Goal: Information Seeking & Learning: Check status

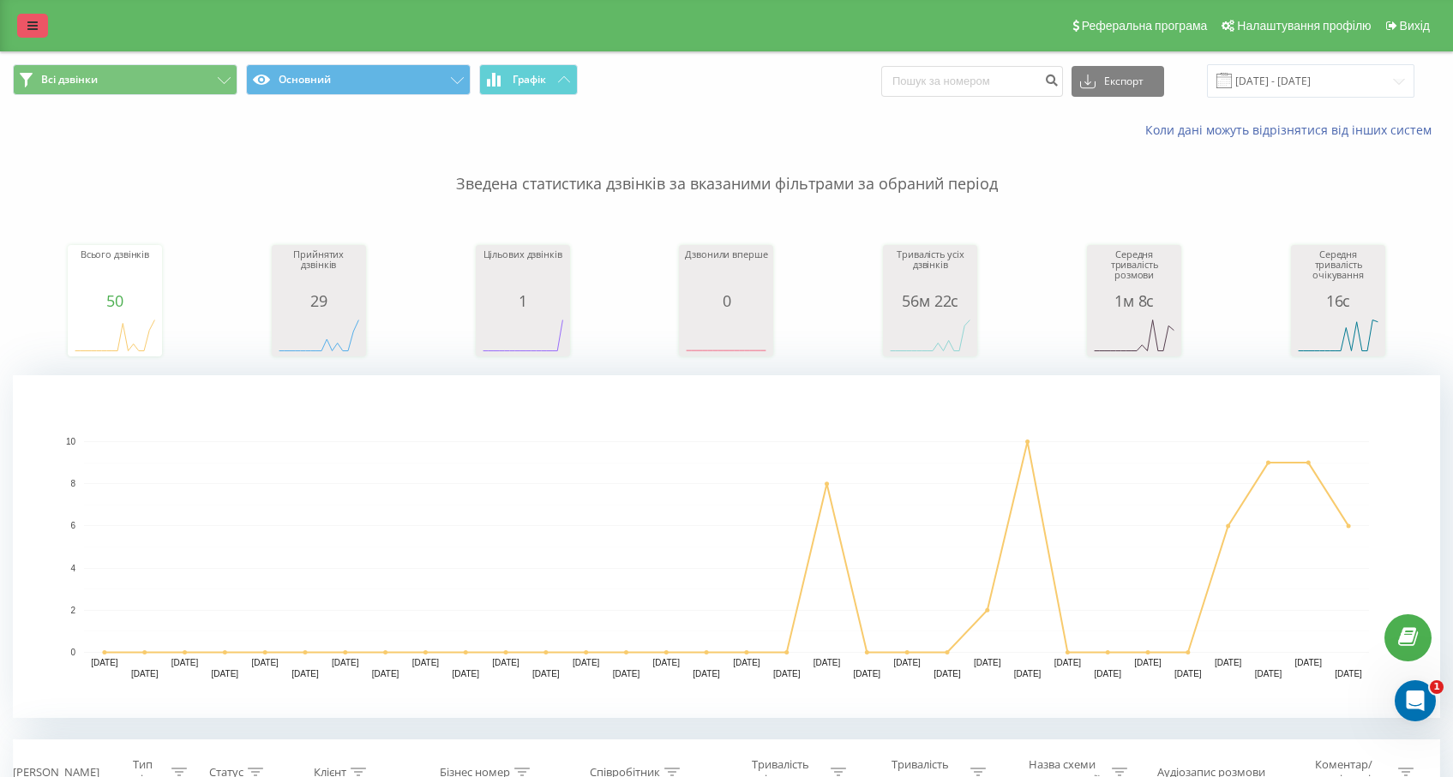
click at [25, 21] on link at bounding box center [32, 26] width 31 height 24
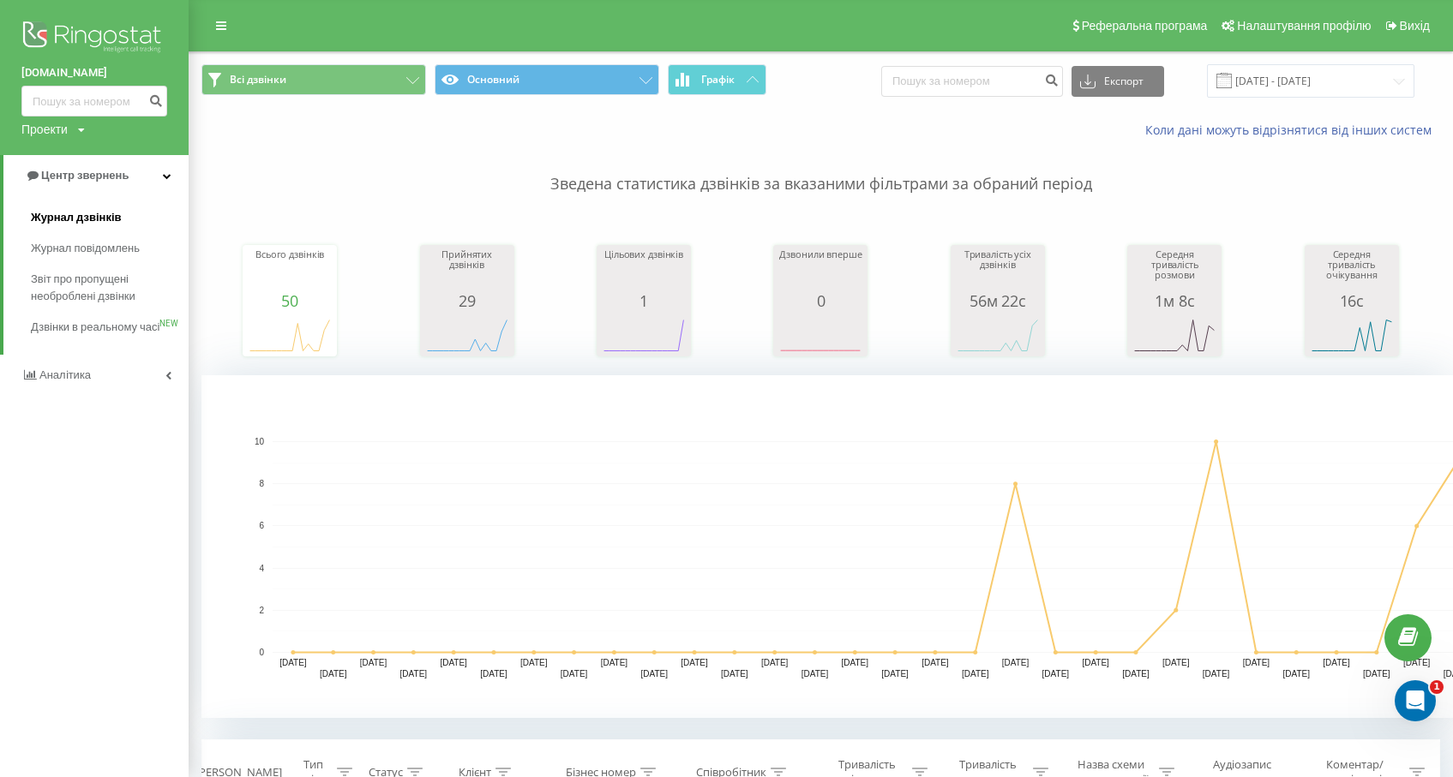
click at [94, 223] on span "Журнал дзвінків" at bounding box center [76, 217] width 91 height 17
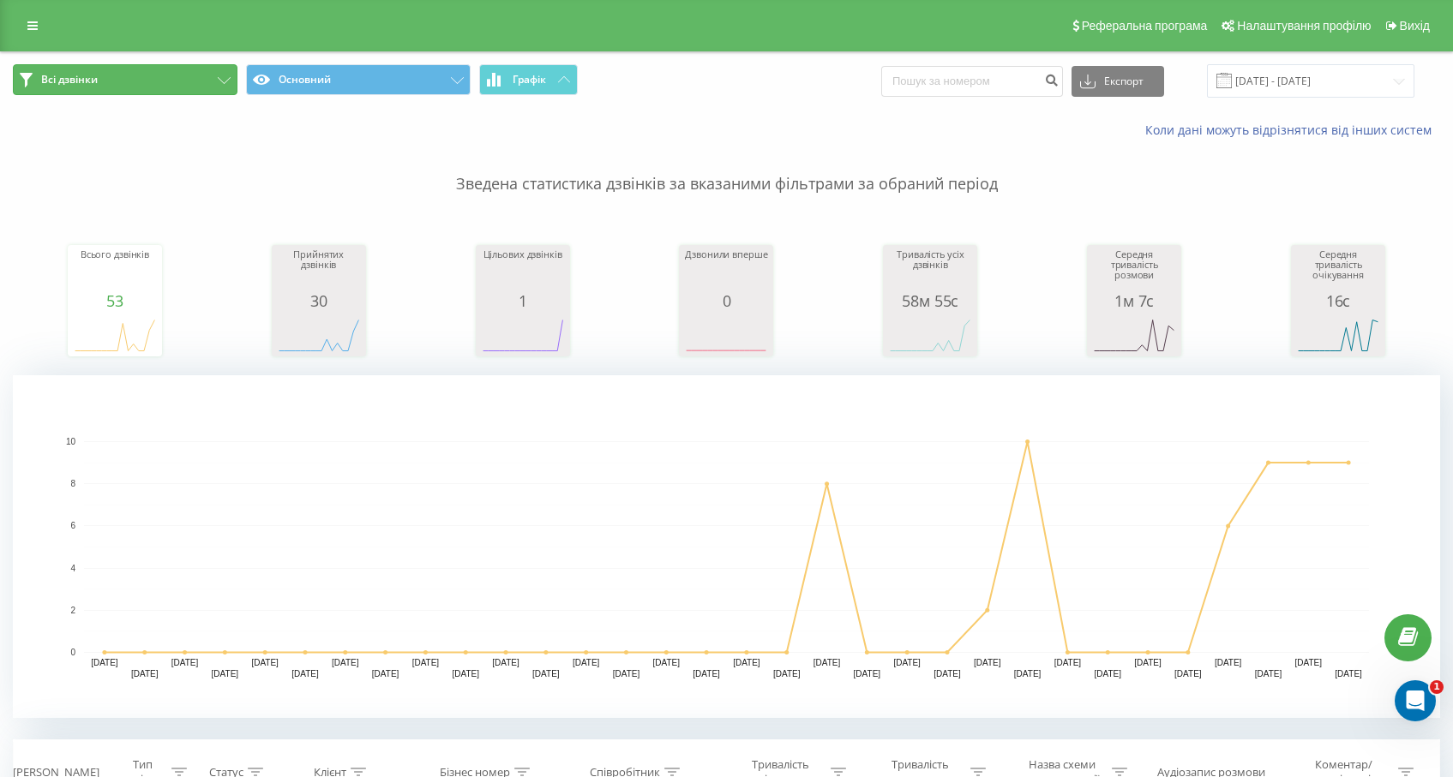
click at [173, 81] on button "Всі дзвінки" at bounding box center [125, 79] width 225 height 31
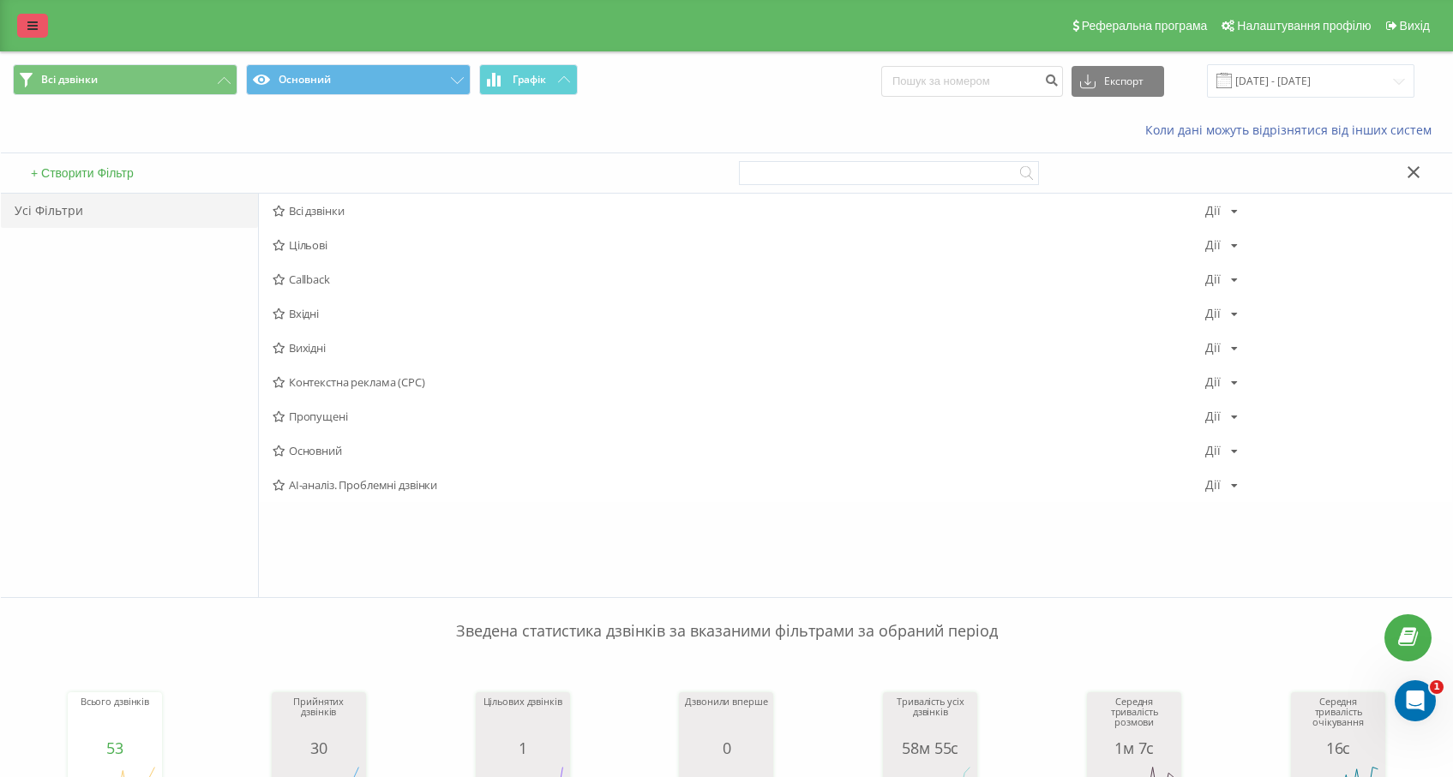
click at [28, 34] on link at bounding box center [32, 26] width 31 height 24
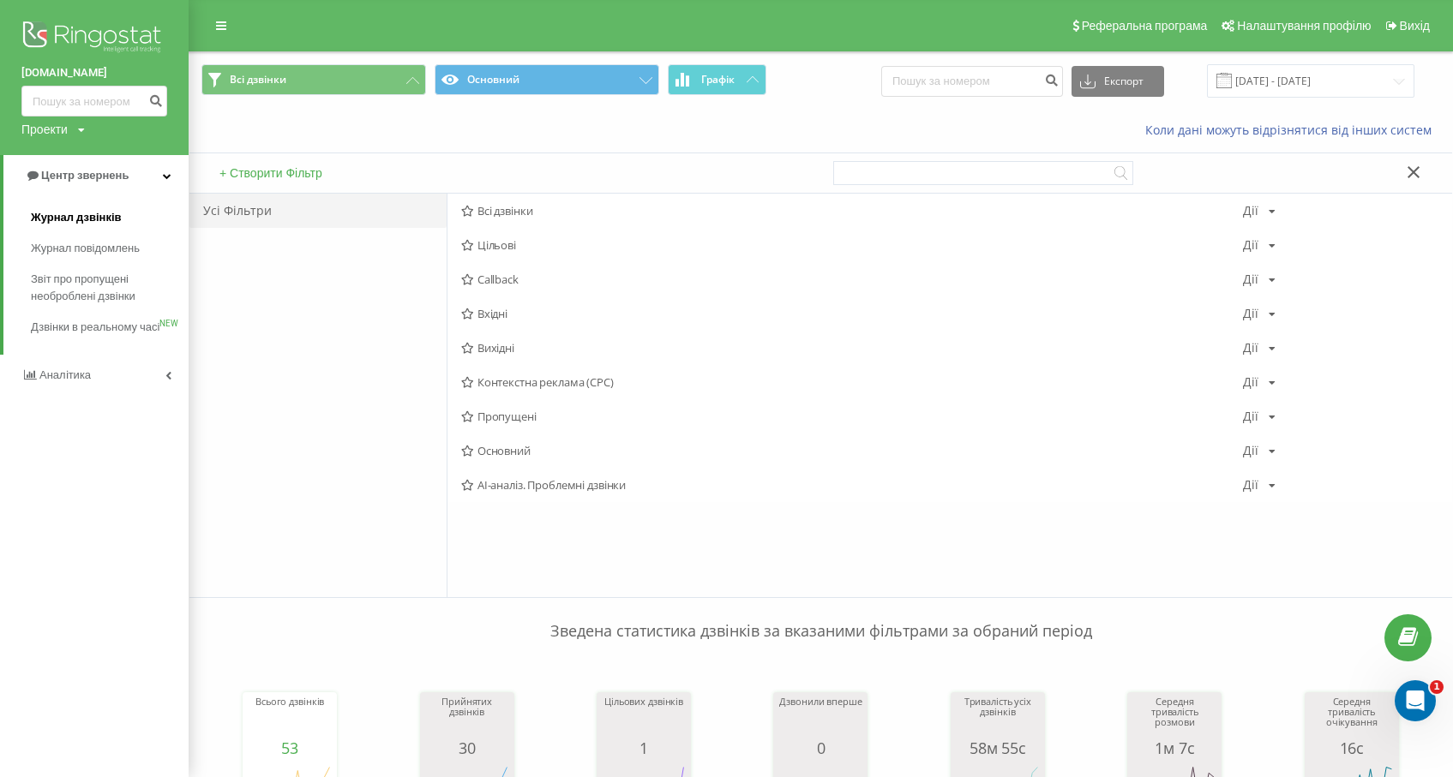
click at [83, 216] on span "Журнал дзвінків" at bounding box center [76, 217] width 91 height 17
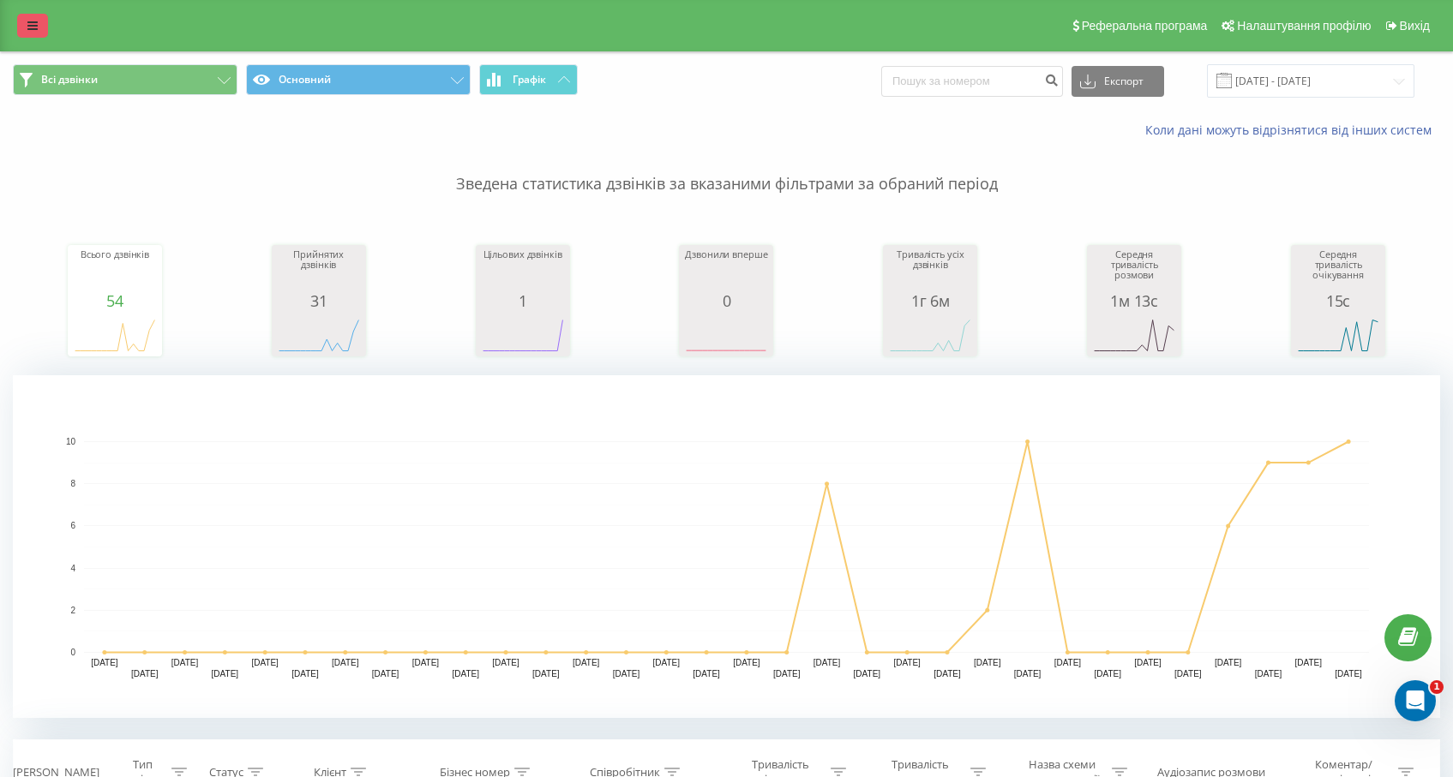
click at [29, 19] on link at bounding box center [32, 26] width 31 height 24
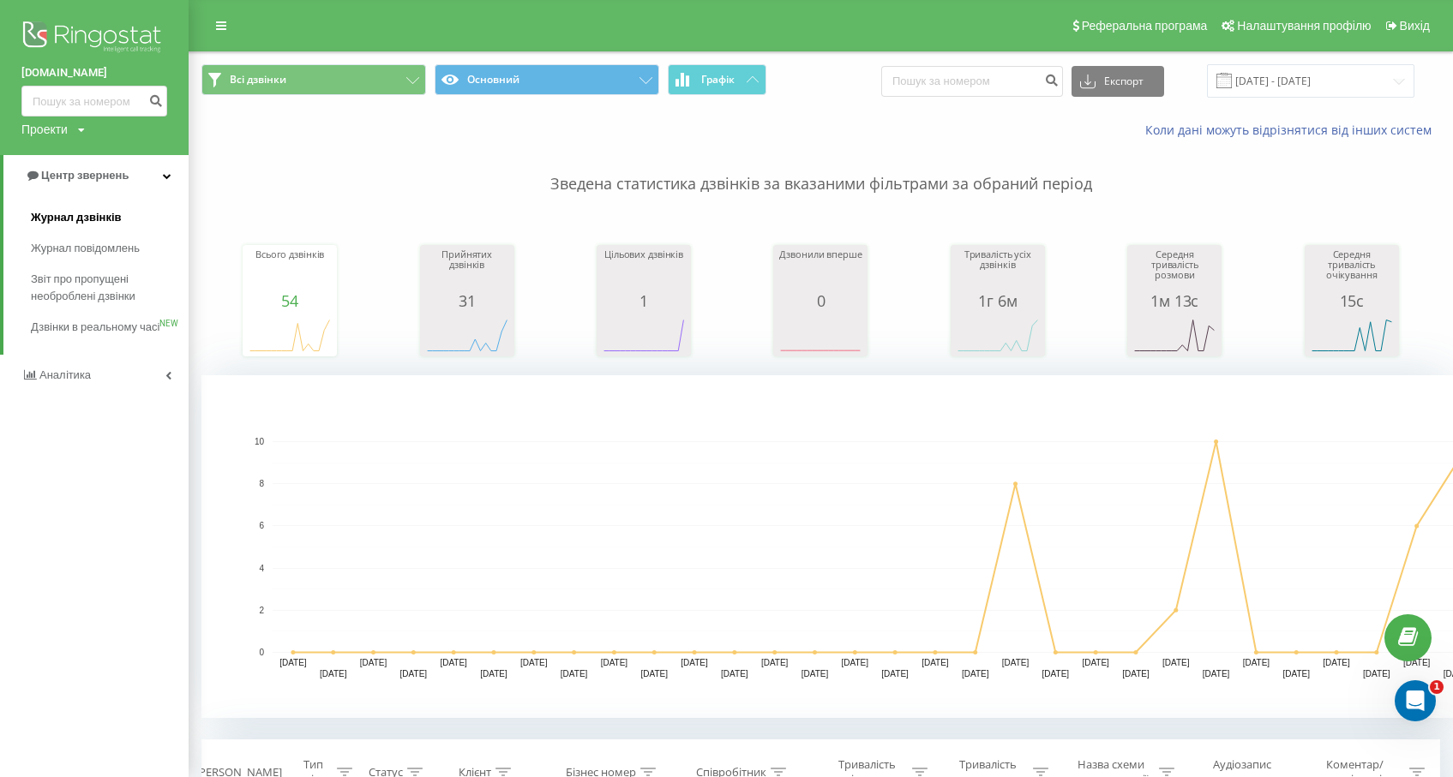
click at [77, 218] on span "Журнал дзвінків" at bounding box center [76, 217] width 91 height 17
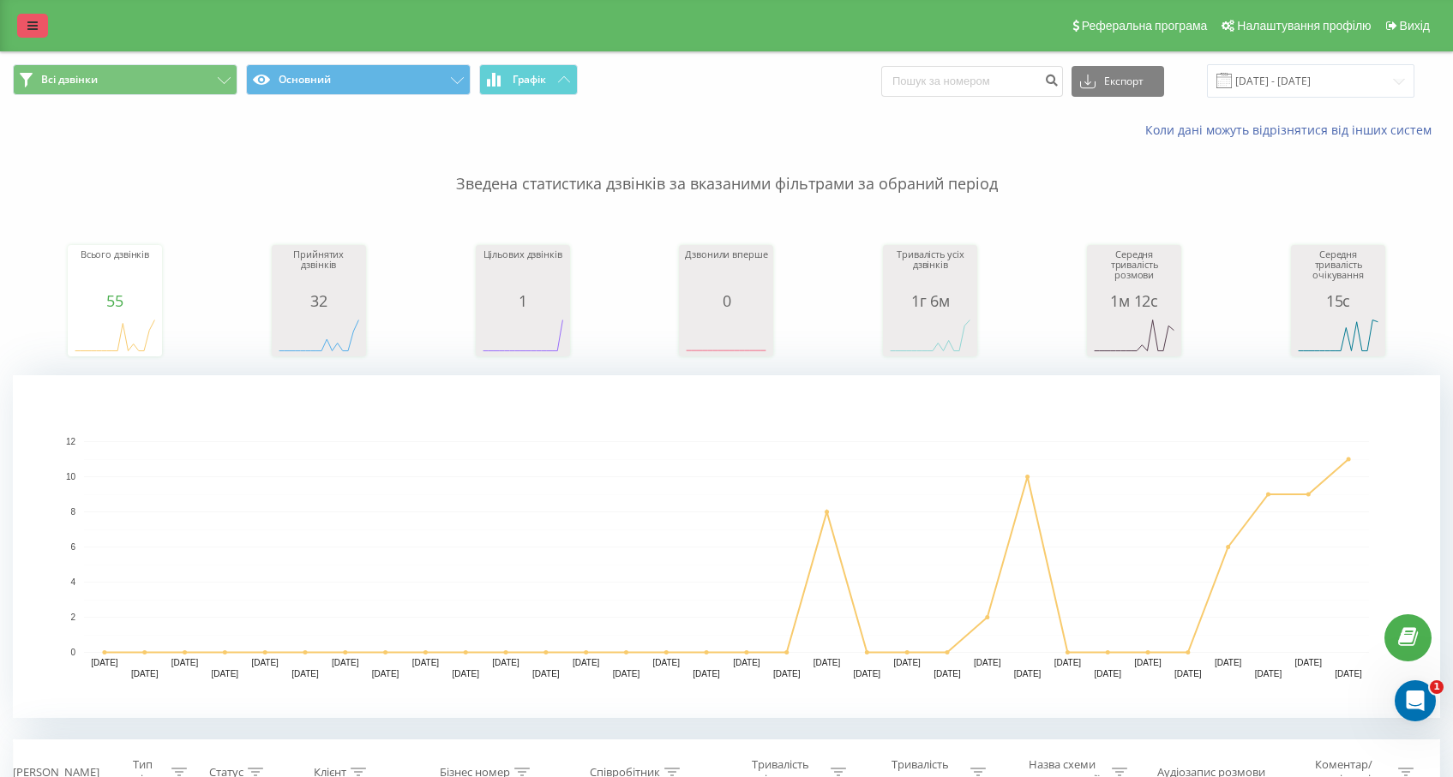
click at [26, 33] on link at bounding box center [32, 26] width 31 height 24
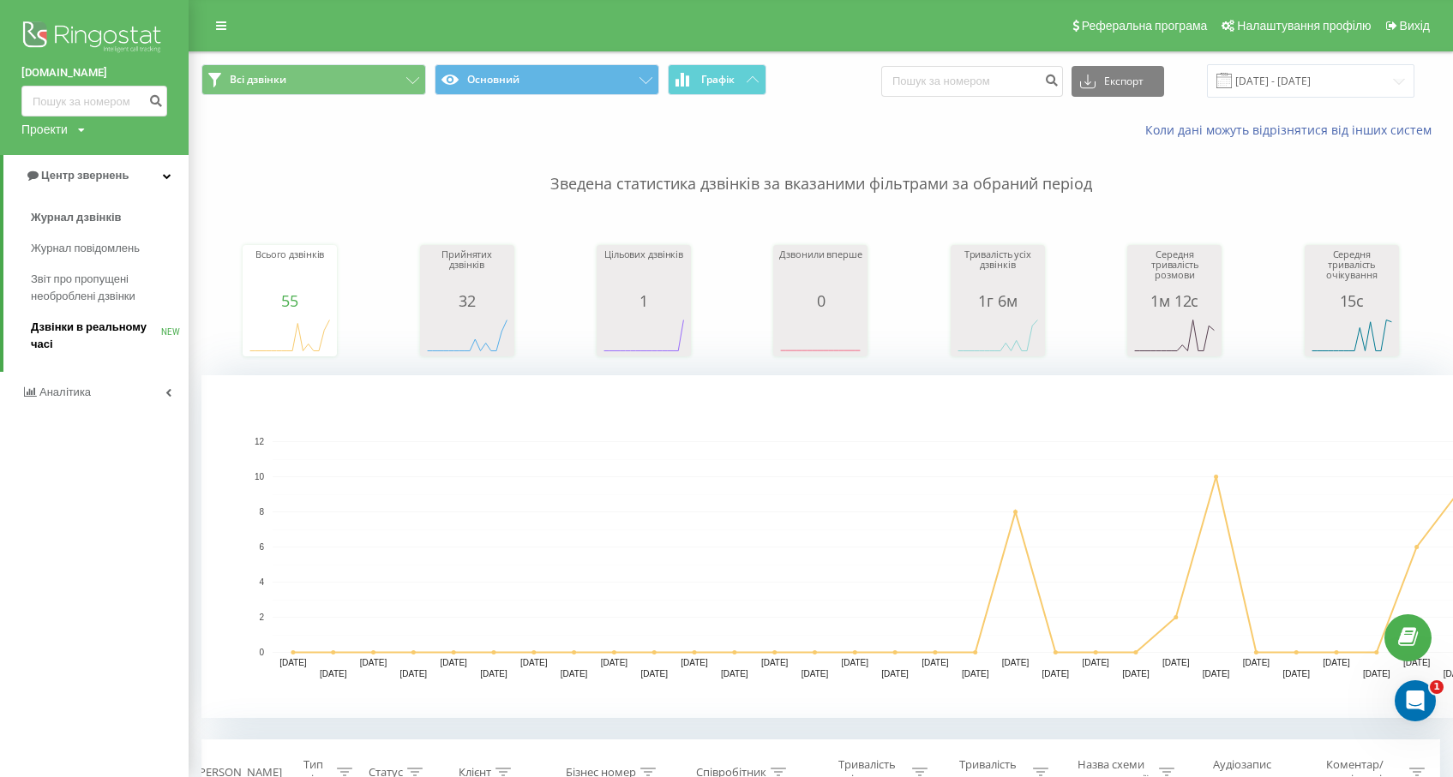
click at [99, 327] on span "Дзвінки в реальному часі" at bounding box center [96, 336] width 130 height 34
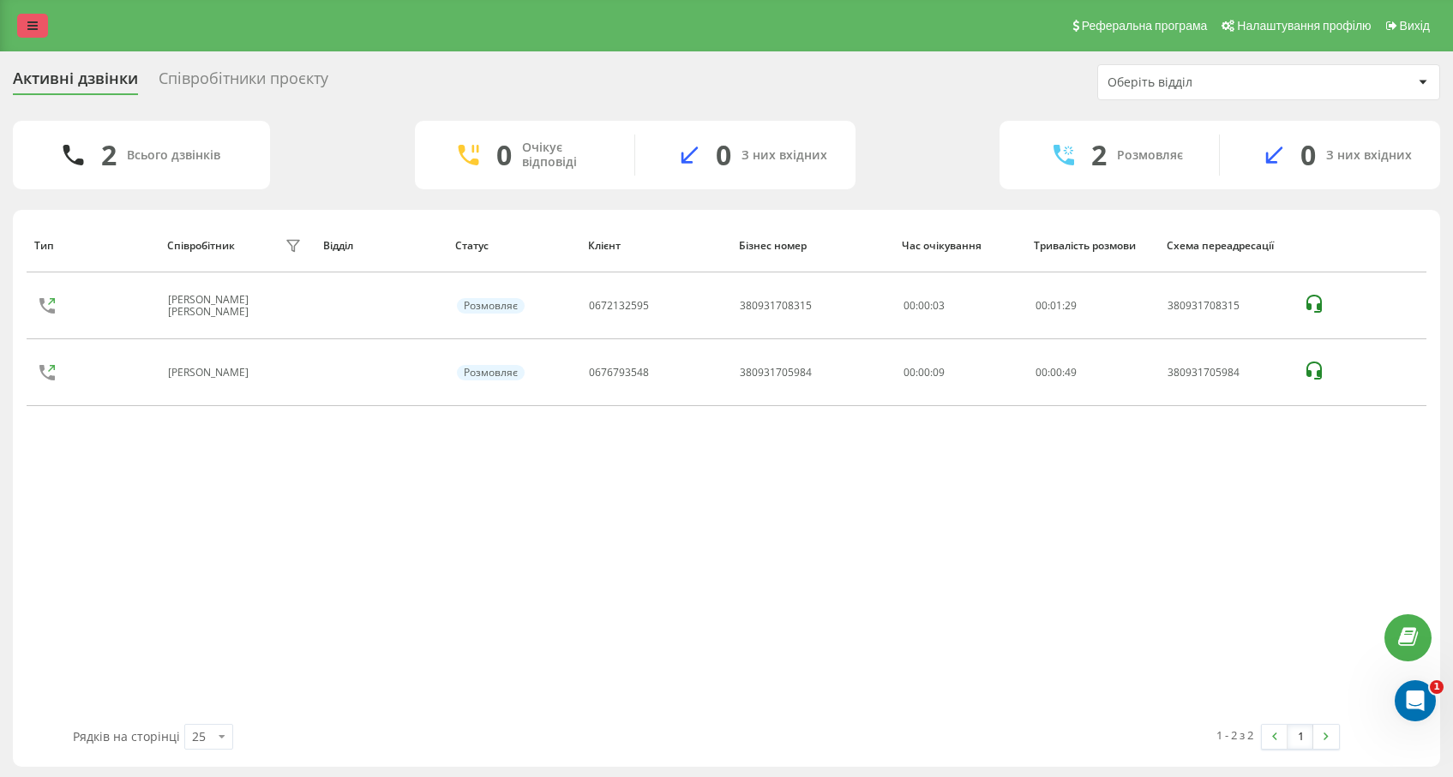
click at [36, 29] on icon at bounding box center [32, 26] width 10 height 12
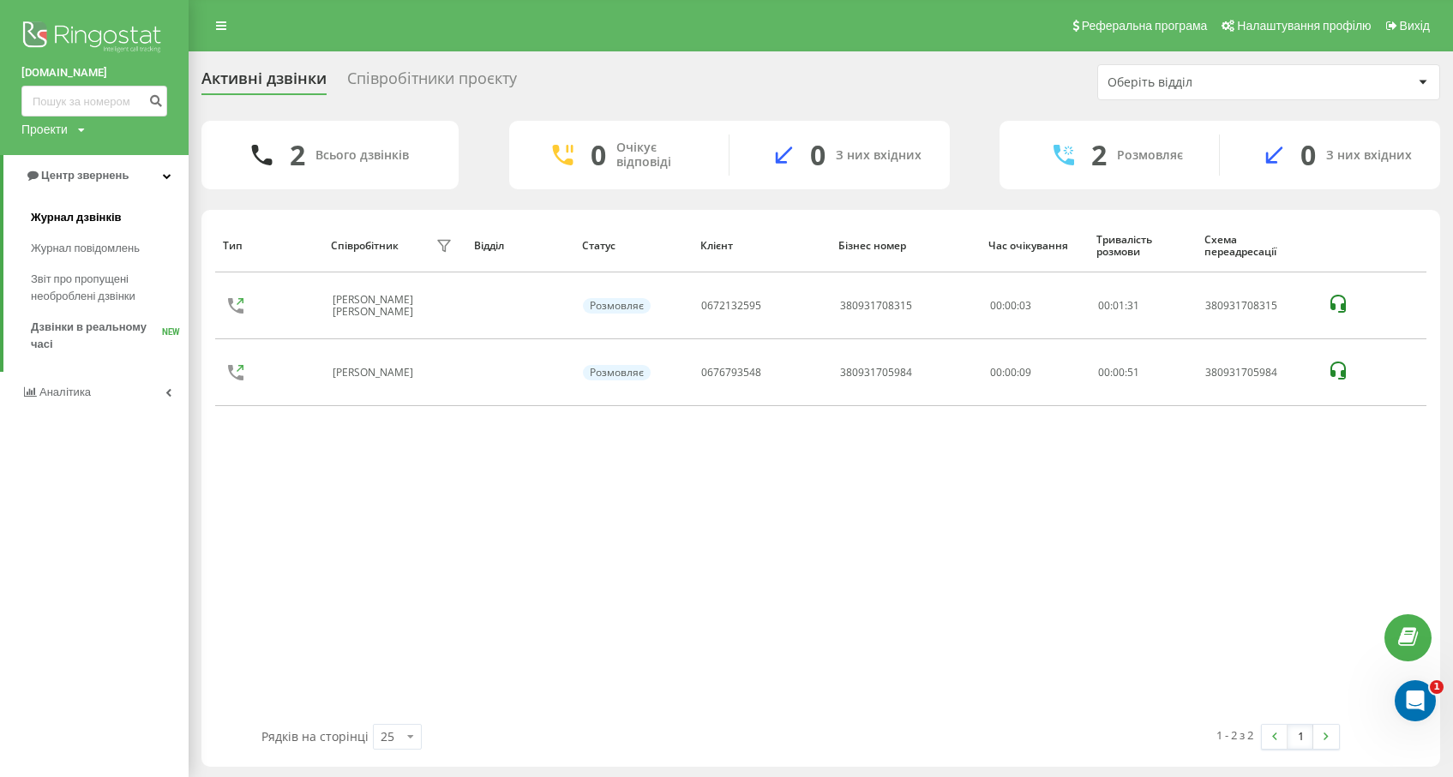
click at [77, 216] on span "Журнал дзвінків" at bounding box center [76, 217] width 91 height 17
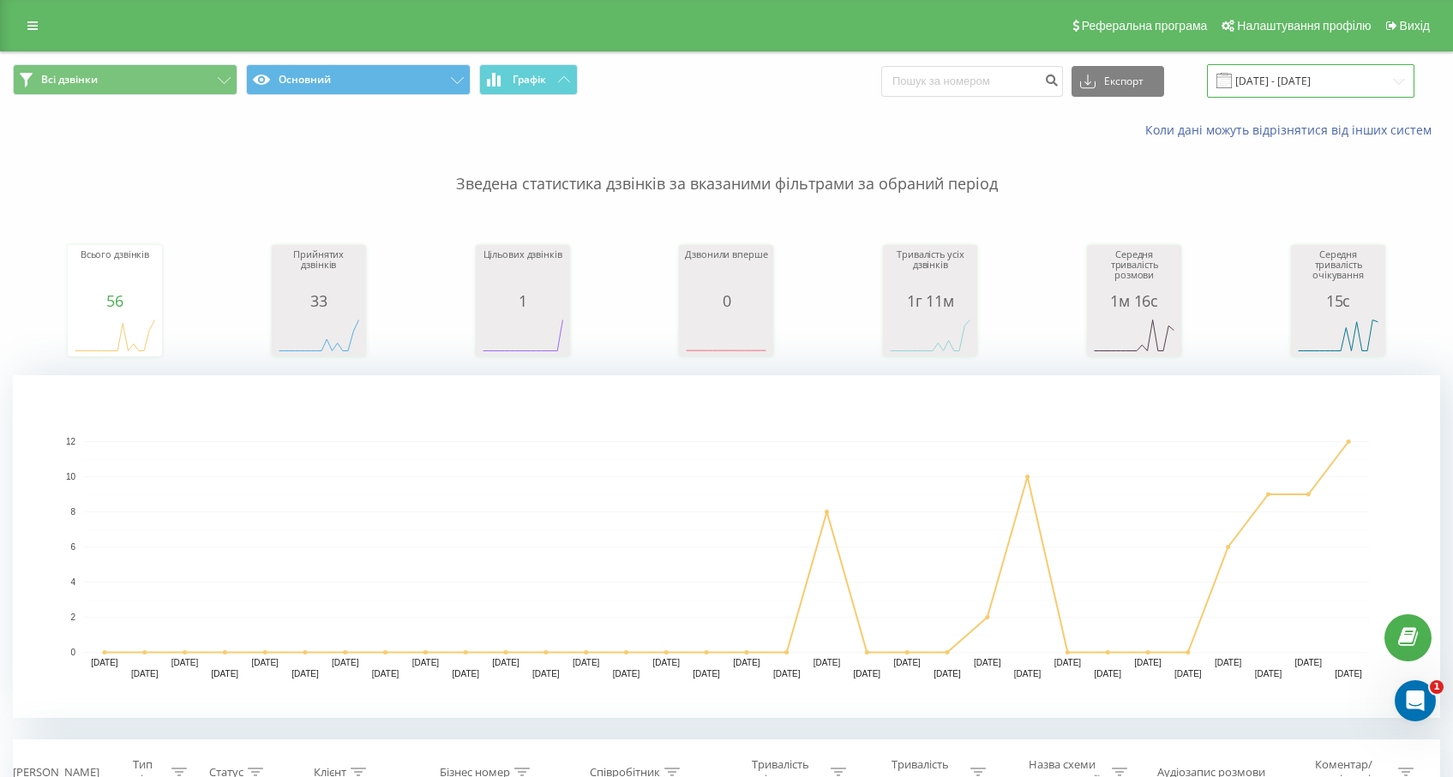
click at [1311, 87] on input "21.07.2025 - 21.08.2025" at bounding box center [1310, 80] width 207 height 33
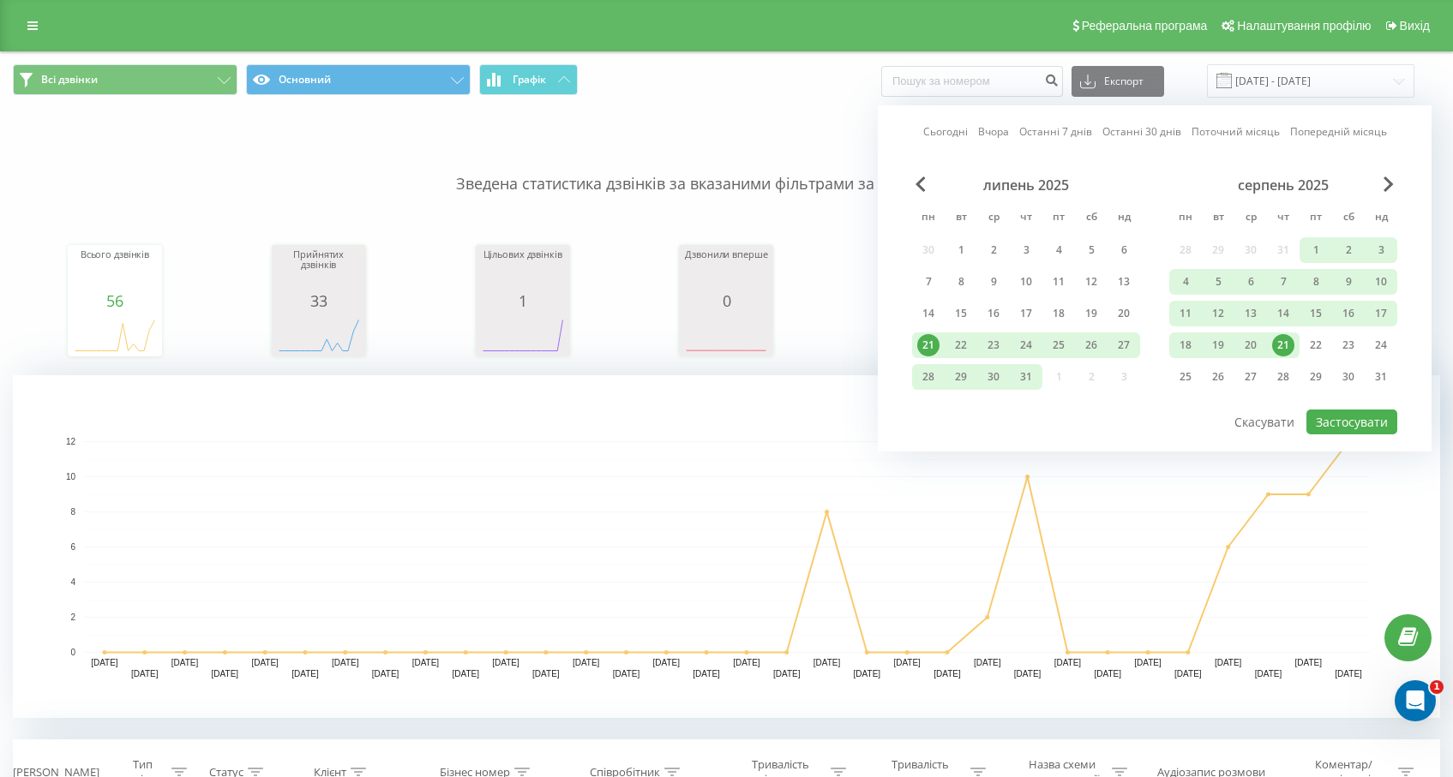
click at [1281, 344] on div "21" at bounding box center [1283, 345] width 22 height 22
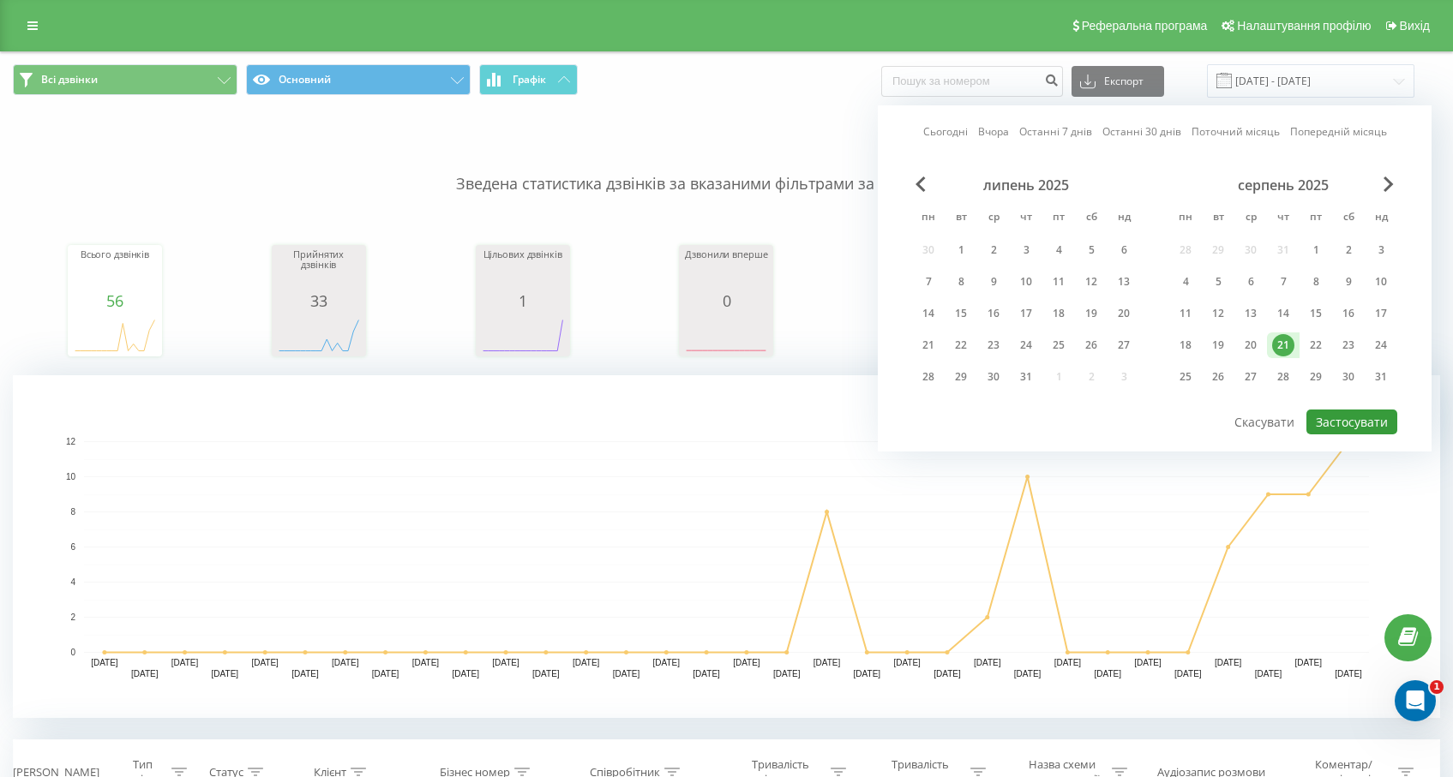
click at [1344, 417] on button "Застосувати" at bounding box center [1351, 422] width 91 height 25
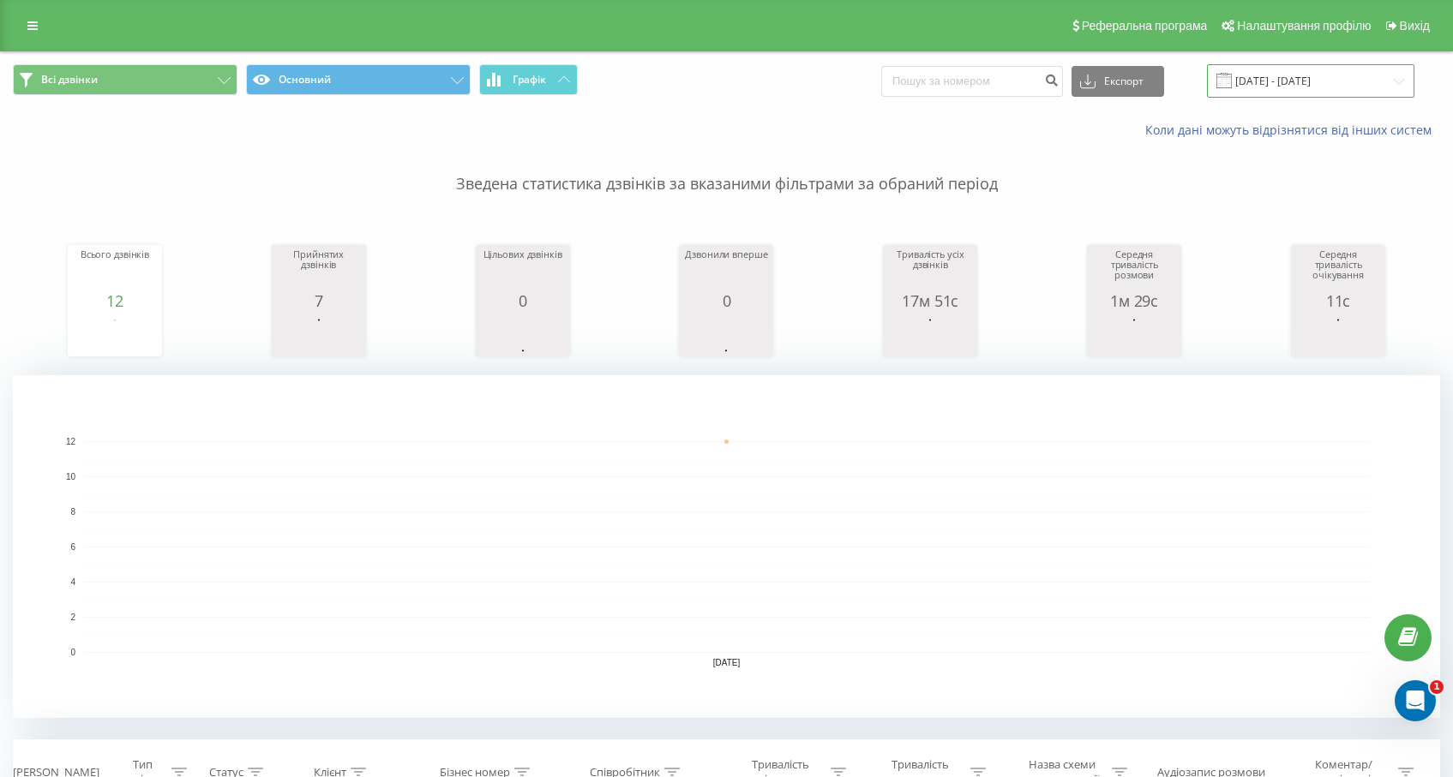
click at [1302, 81] on input "21.08.2025 - 21.08.2025" at bounding box center [1310, 80] width 207 height 33
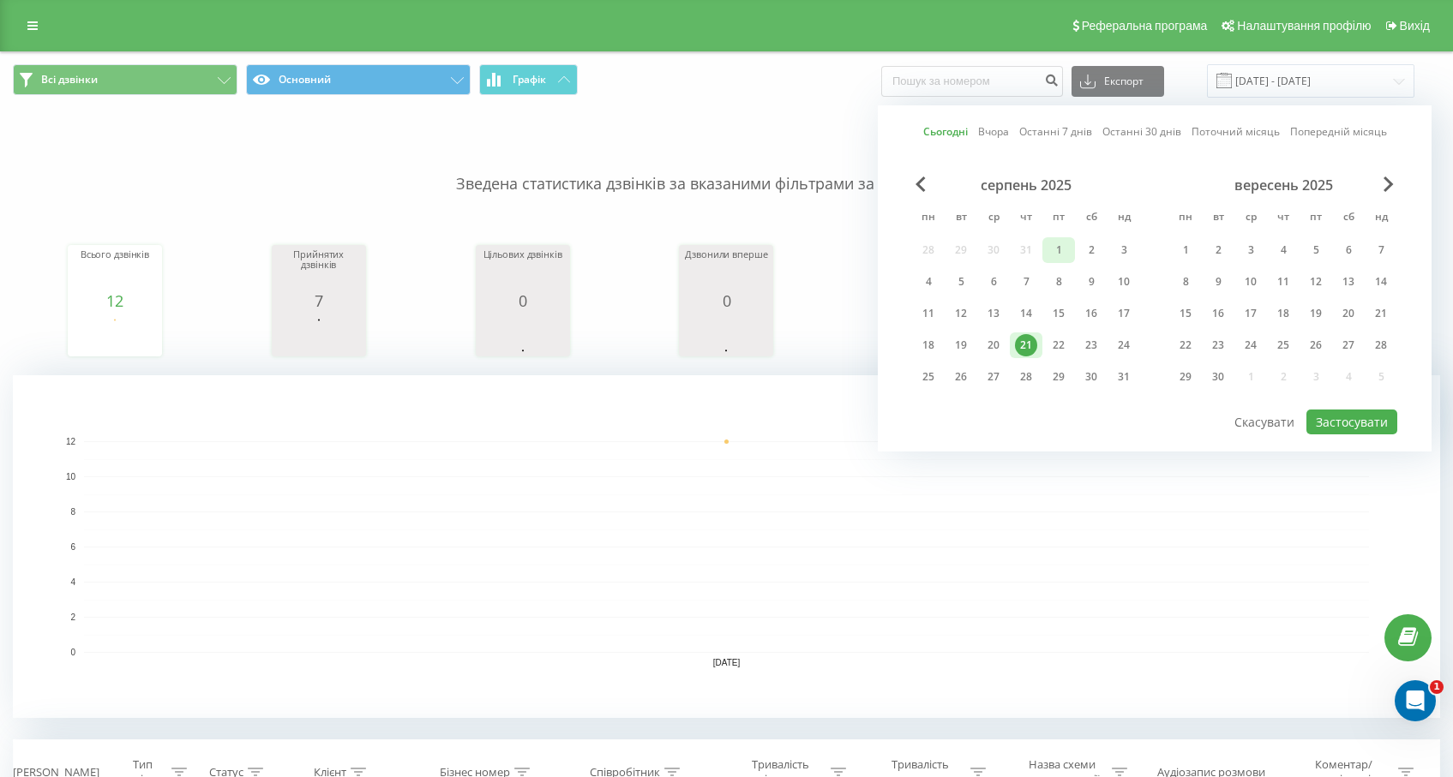
click at [1056, 249] on div "1" at bounding box center [1058, 250] width 22 height 22
click at [1057, 249] on div "1" at bounding box center [1058, 250] width 22 height 22
click at [1028, 345] on div "21" at bounding box center [1026, 345] width 22 height 22
click at [1130, 139] on link "Останні 30 днів" at bounding box center [1141, 131] width 79 height 16
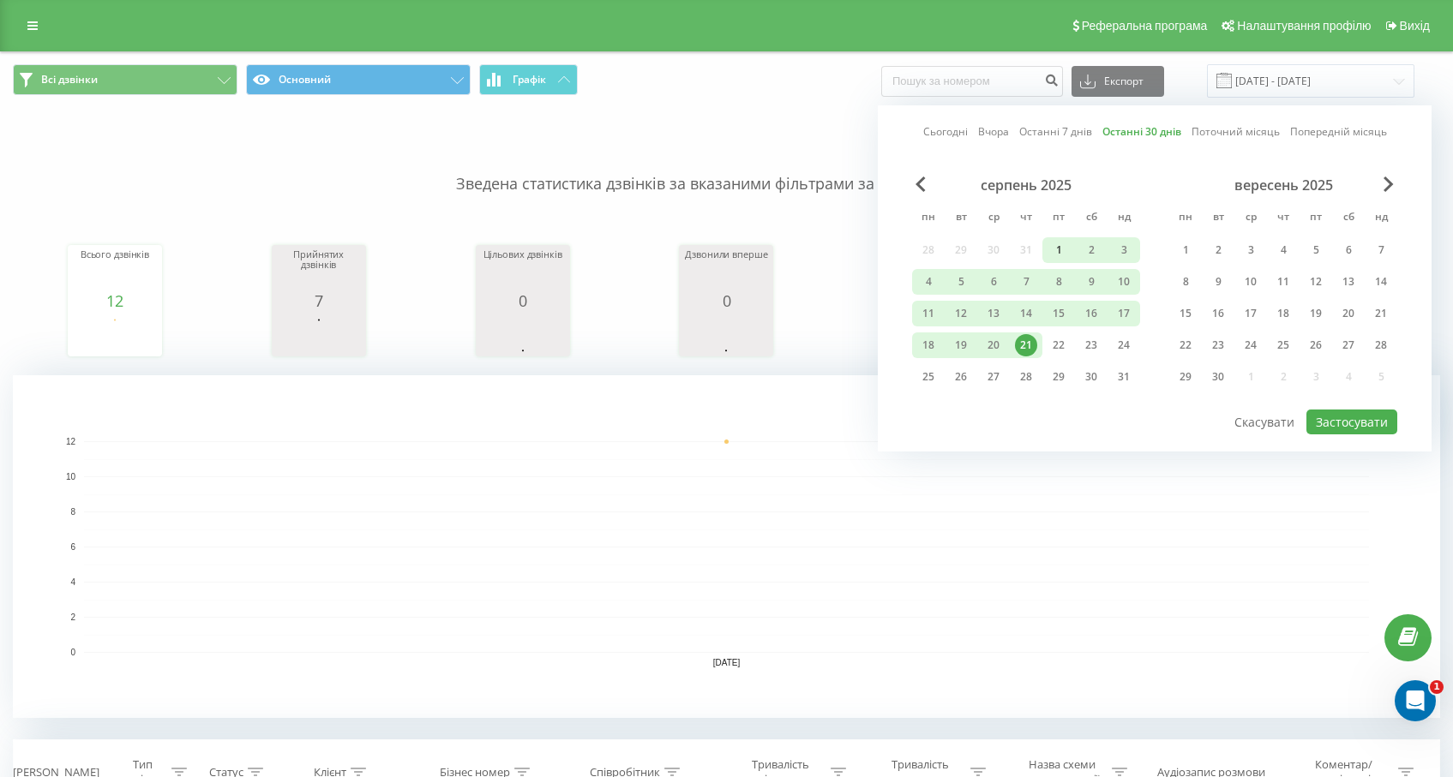
click at [1054, 252] on div "1" at bounding box center [1058, 250] width 22 height 22
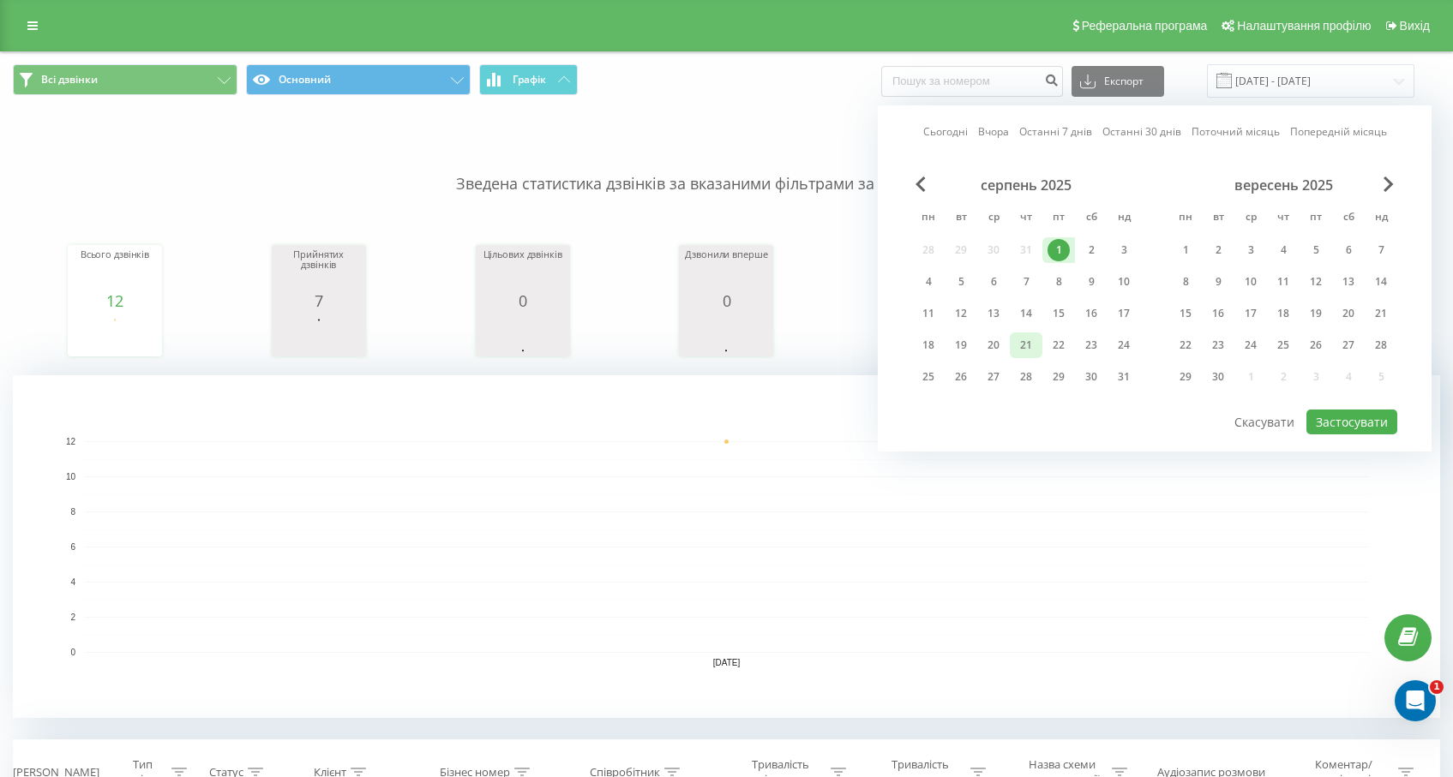
click at [1030, 351] on div "21" at bounding box center [1026, 345] width 22 height 22
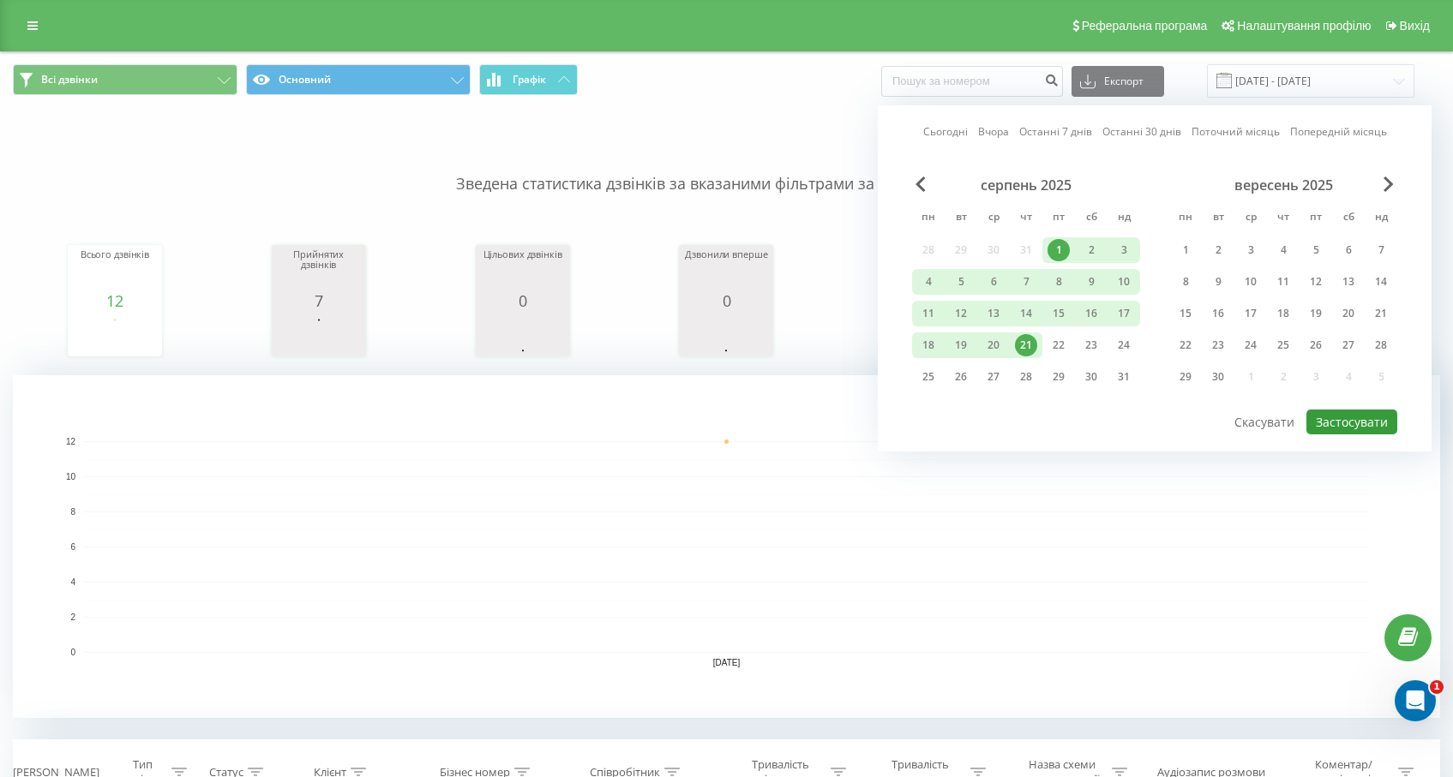
click at [1340, 417] on button "Застосувати" at bounding box center [1351, 422] width 91 height 25
type input "01.08.2025 - 21.08.2025"
